Goal: Information Seeking & Learning: Learn about a topic

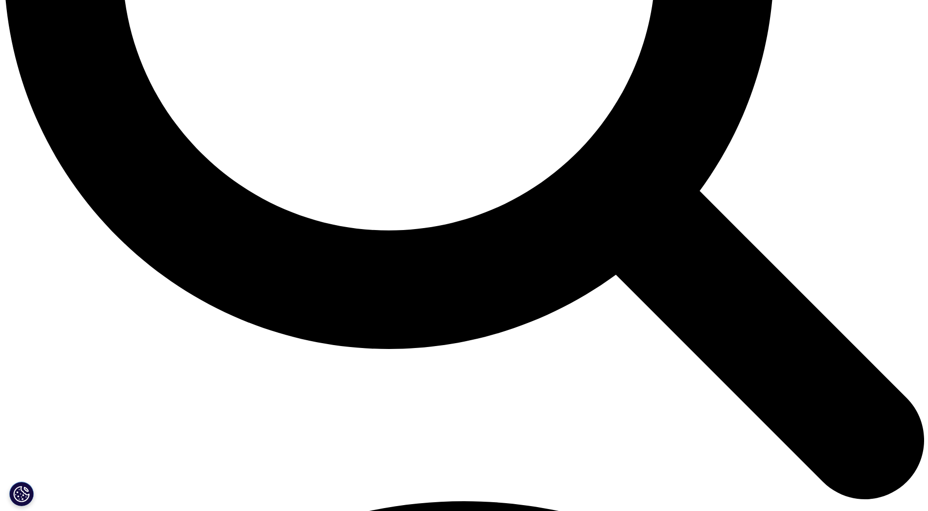
scroll to position [1370, 0]
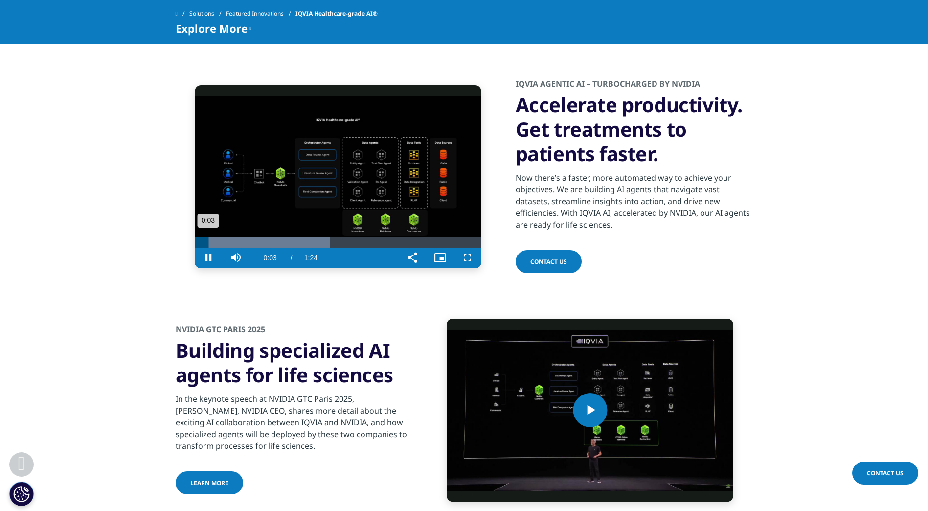
click at [241, 248] on div "Progress Bar" at bounding box center [262, 242] width 135 height 10
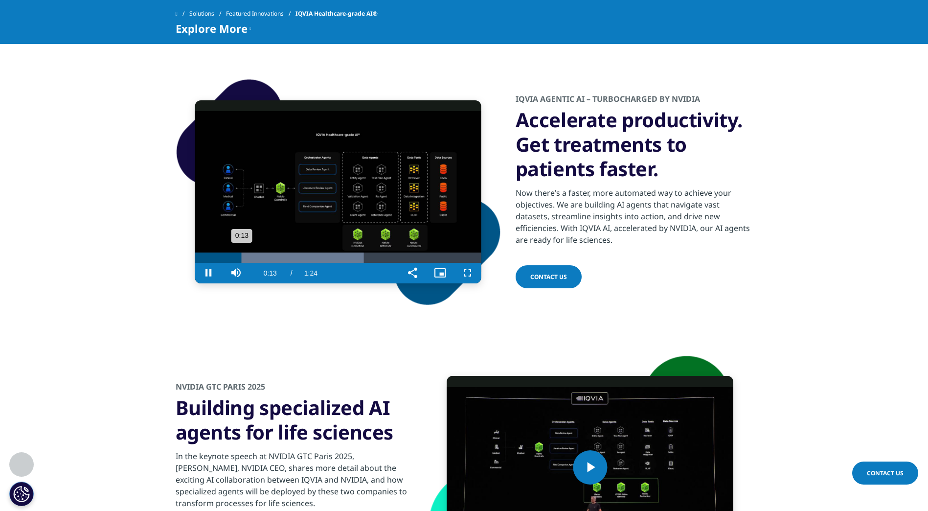
click at [286, 257] on div "Loaded : 59.00% 0:24 0:13" at bounding box center [338, 258] width 286 height 10
click at [341, 256] on div "Progress Bar" at bounding box center [338, 258] width 286 height 10
click at [393, 255] on div "Loaded : 100.00% 0:58 0:43" at bounding box center [338, 258] width 286 height 10
click at [447, 257] on div "Loaded : 100.00% 1:14 1:01" at bounding box center [338, 258] width 286 height 10
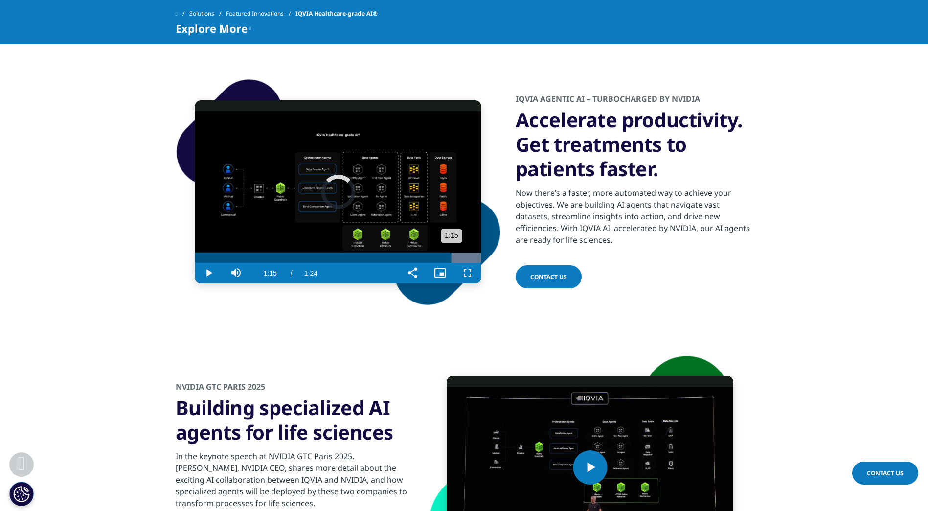
click at [437, 255] on div "1:15" at bounding box center [323, 258] width 256 height 10
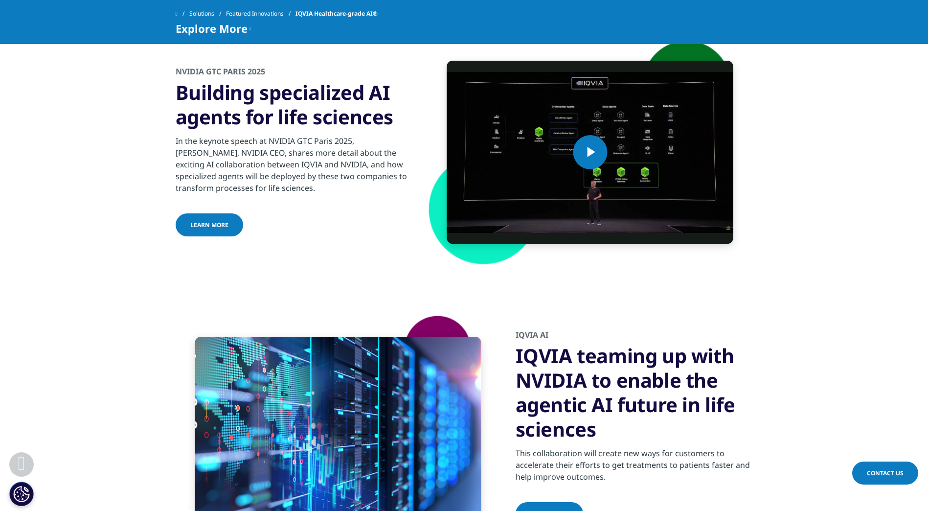
scroll to position [1713, 0]
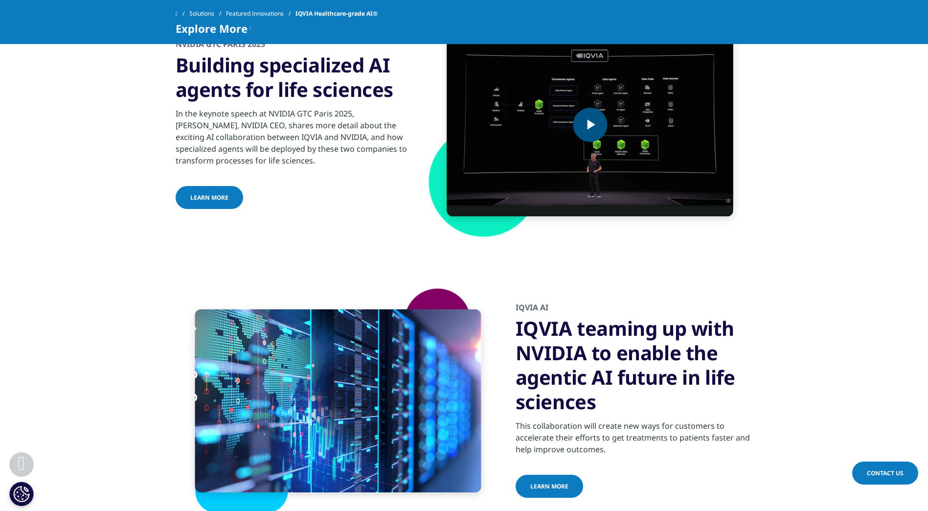
click at [590, 125] on span "Video Player" at bounding box center [590, 125] width 0 height 0
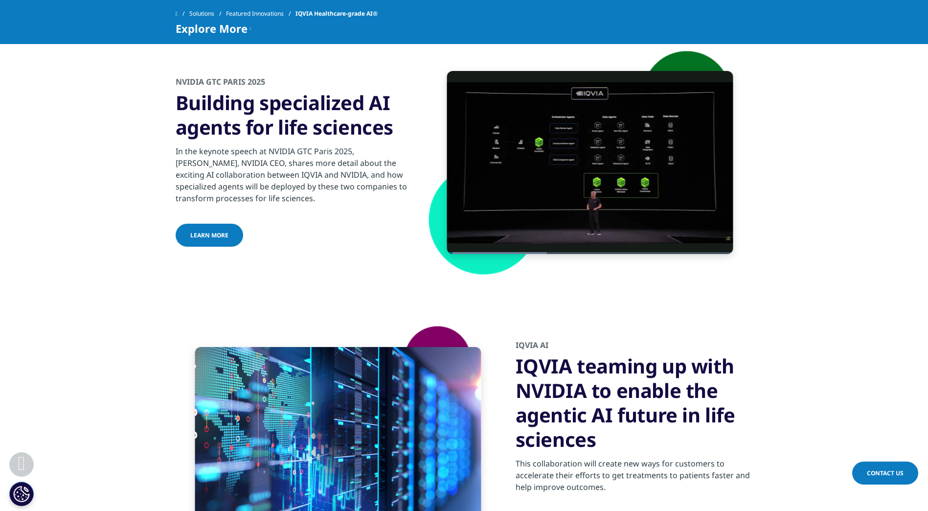
scroll to position [1664, 0]
